Goal: Information Seeking & Learning: Learn about a topic

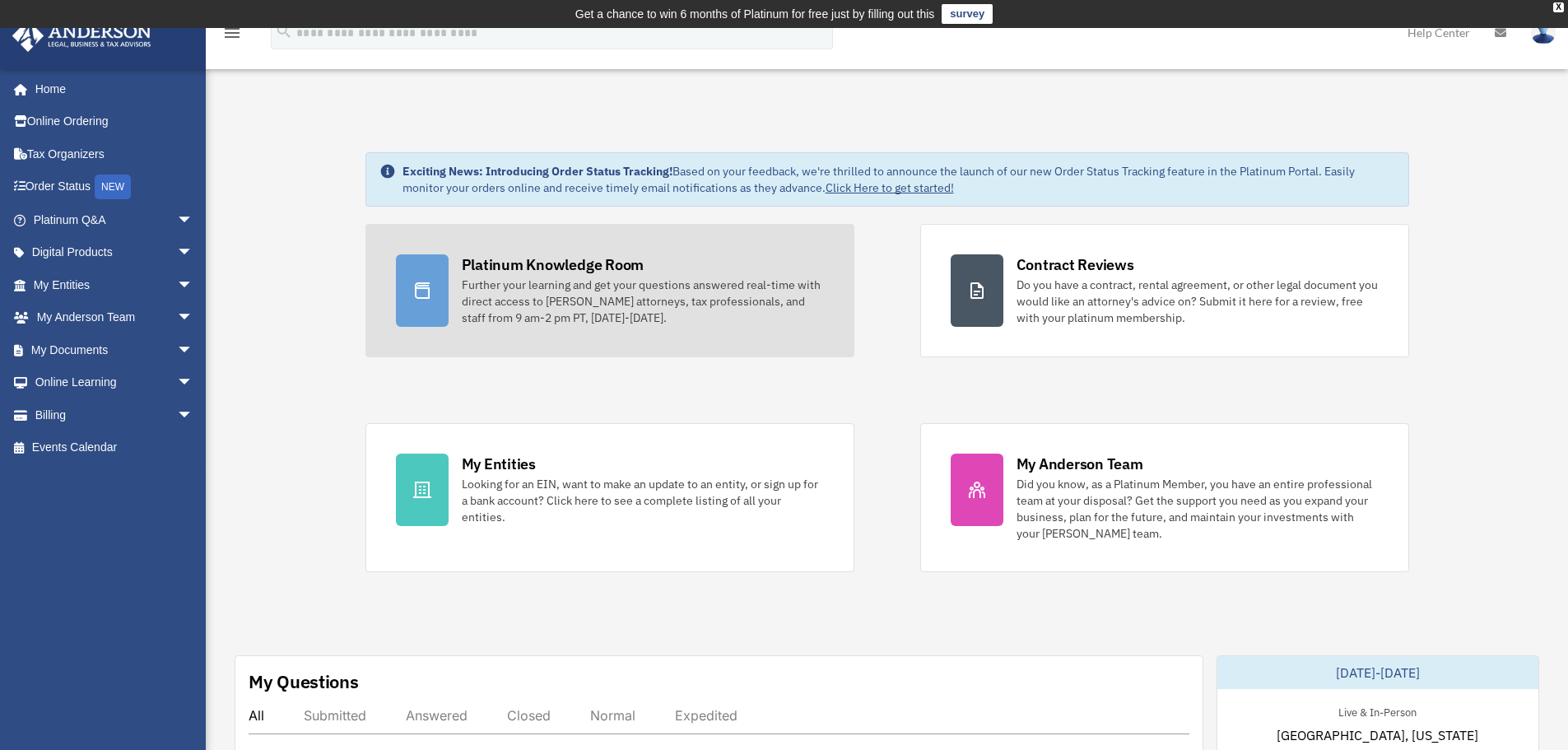
click at [625, 285] on div "Further your learning and get your questions answered real-time with direct acc…" at bounding box center [642, 301] width 362 height 50
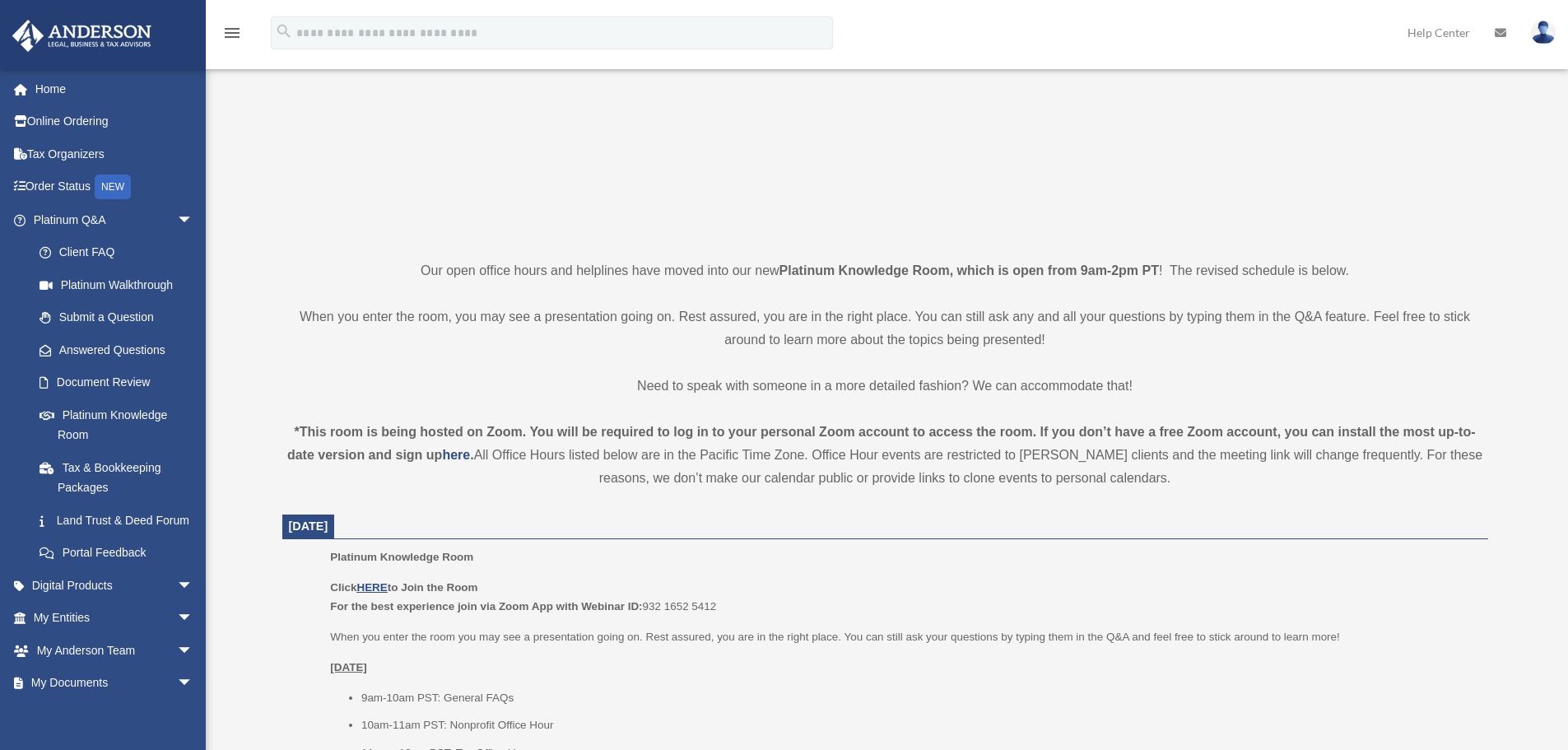
scroll to position [247, 0]
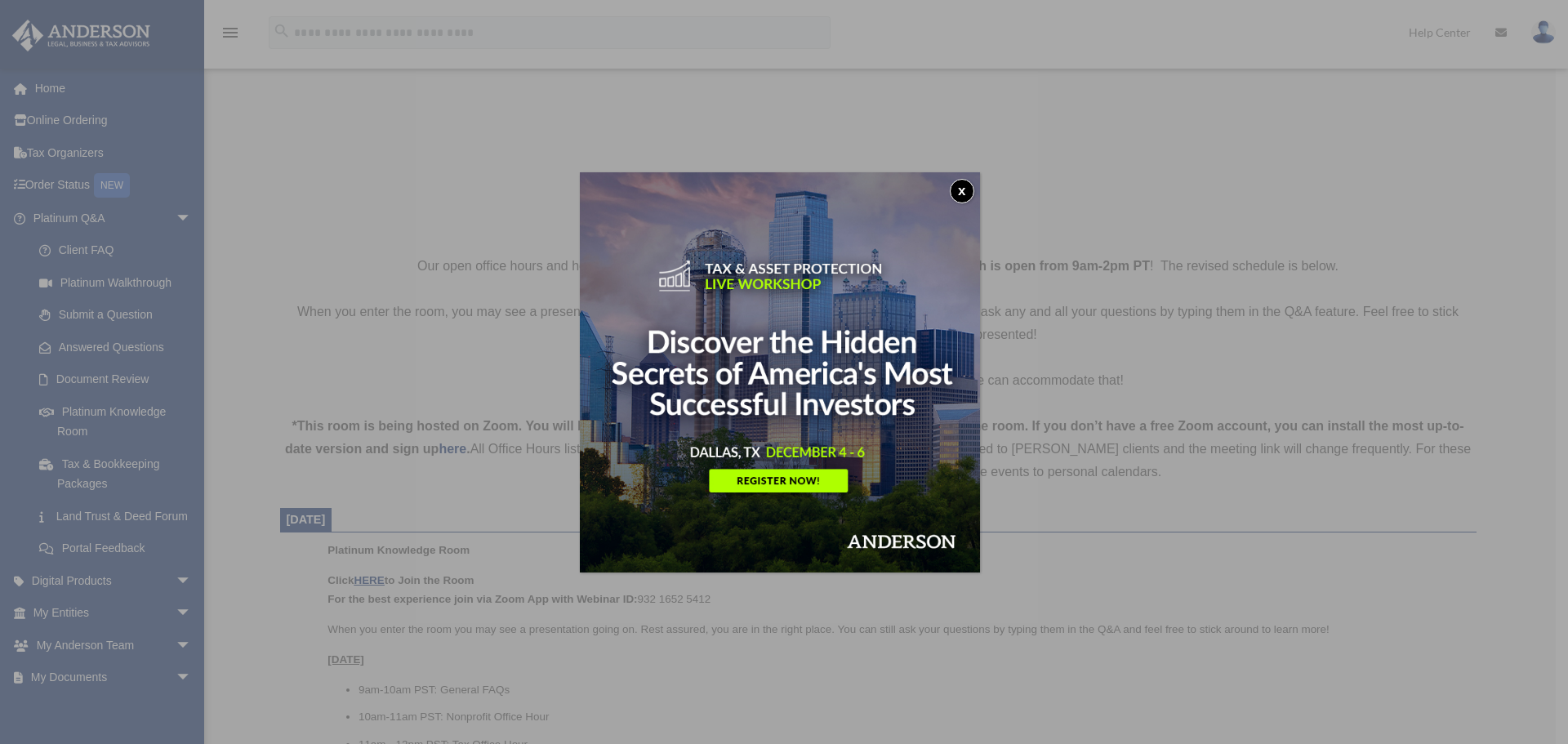
click at [960, 184] on button "x" at bounding box center [962, 191] width 25 height 25
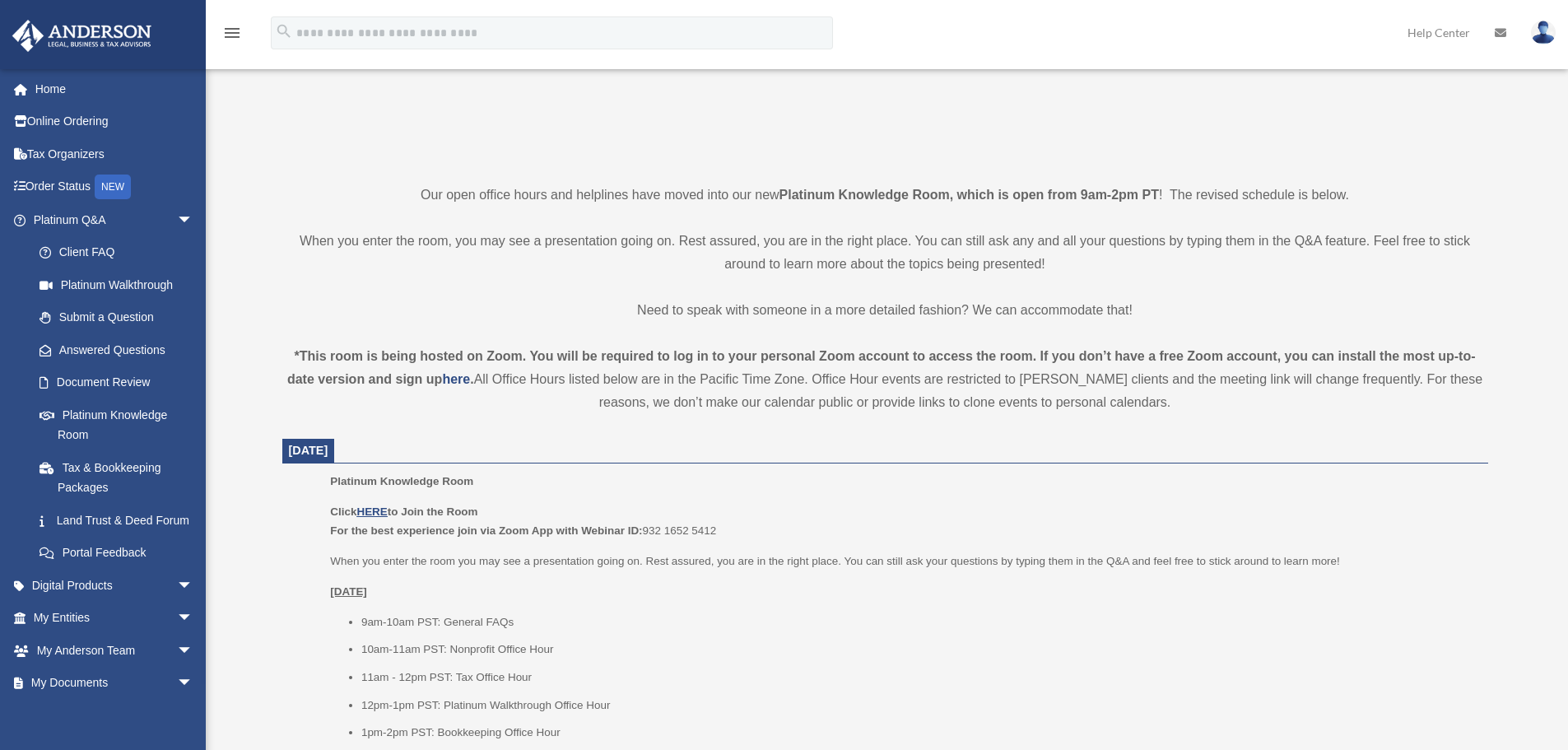
scroll to position [412, 0]
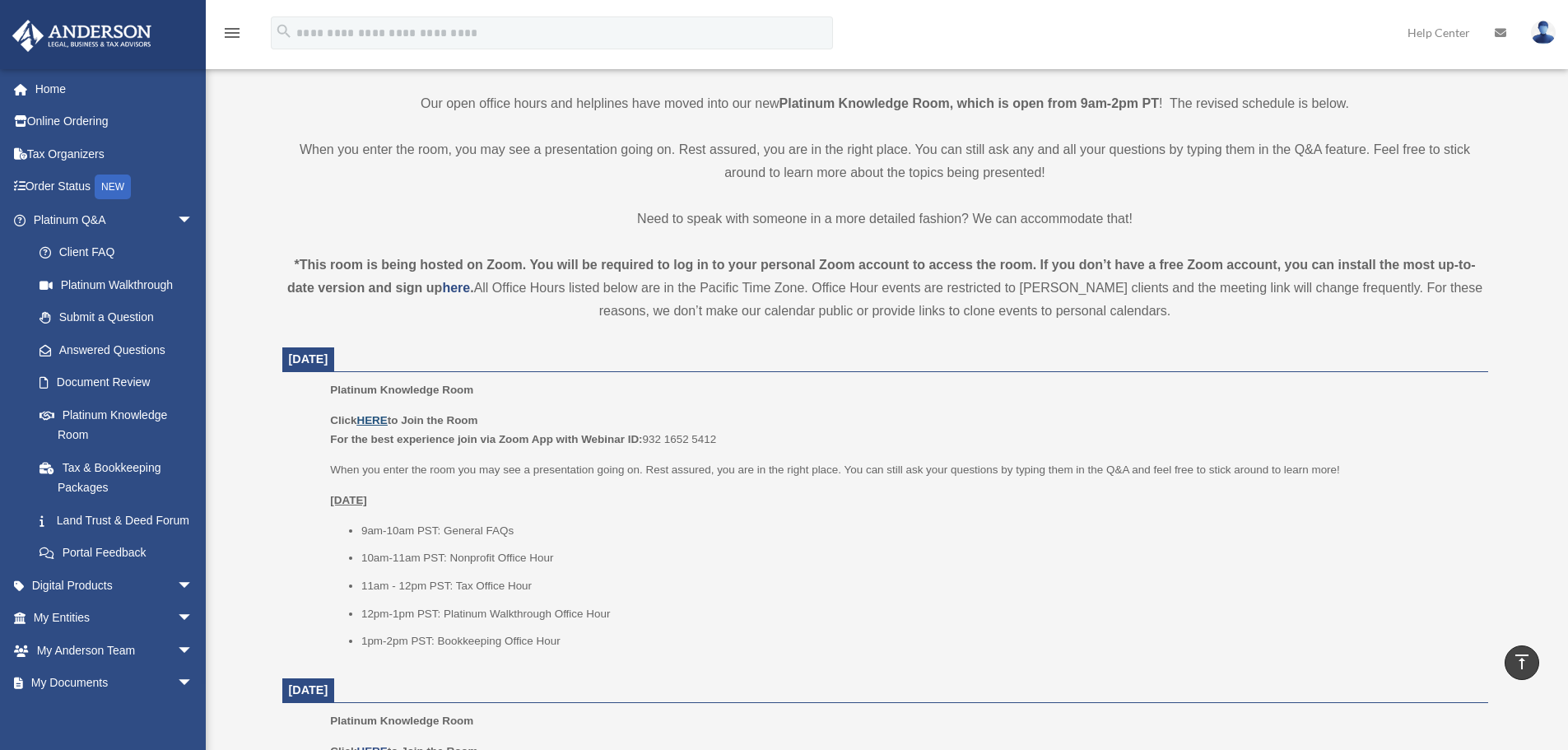
click at [377, 416] on u "HERE" at bounding box center [371, 419] width 30 height 12
